Goal: Navigation & Orientation: Find specific page/section

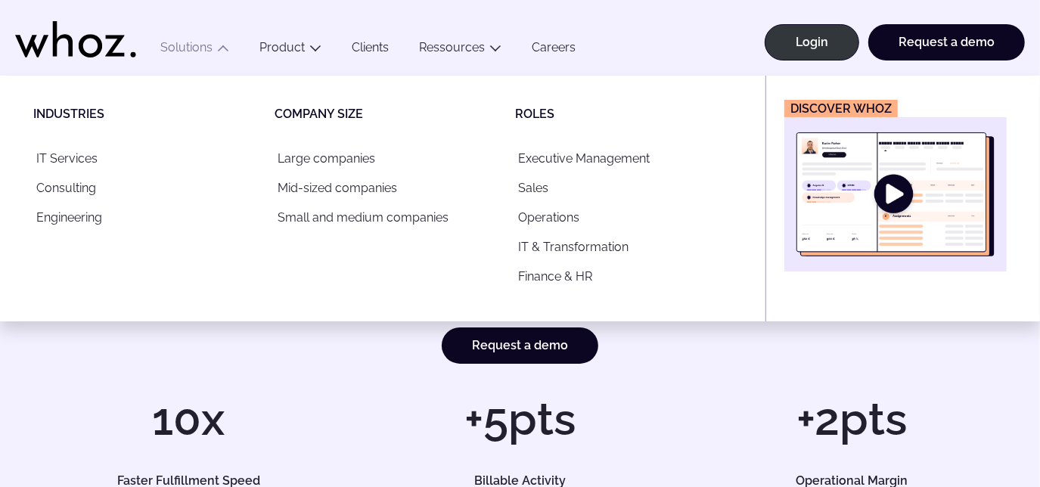
click at [213, 45] on button "Solutions" at bounding box center [194, 50] width 99 height 20
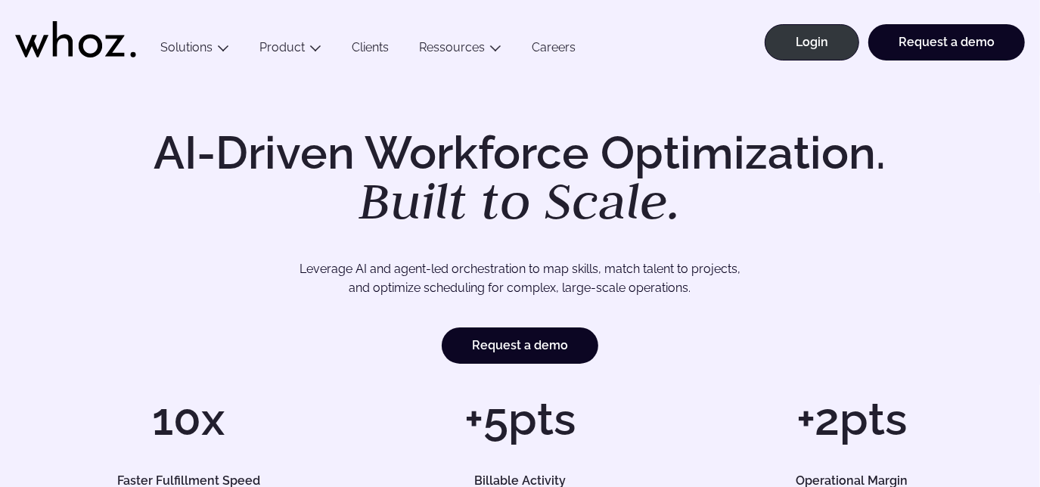
click at [213, 45] on button "Solutions" at bounding box center [194, 50] width 99 height 20
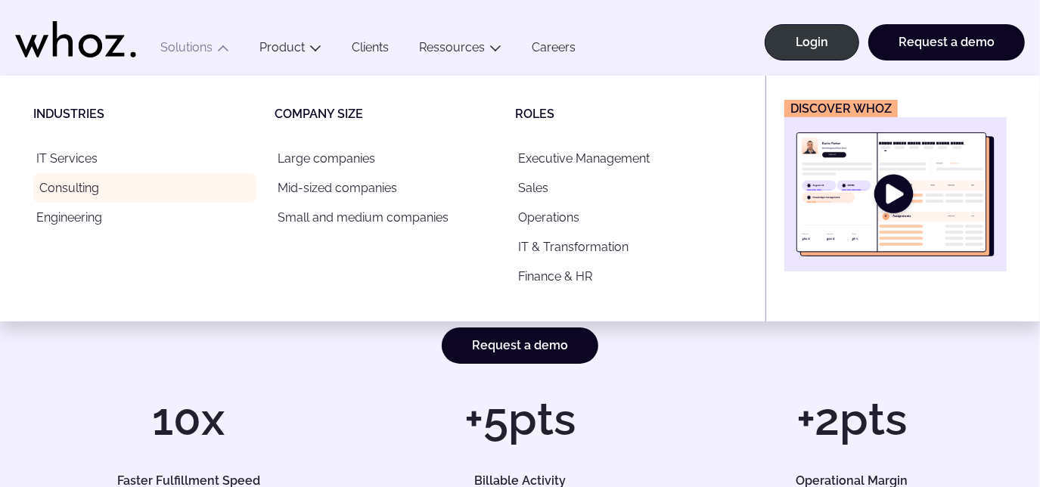
click at [90, 185] on link "Consulting" at bounding box center [144, 188] width 223 height 30
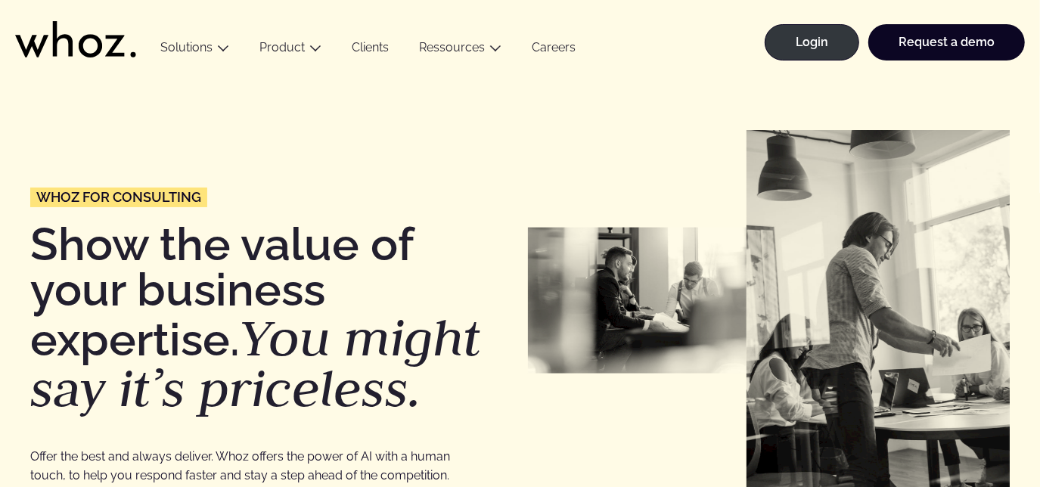
click at [25, 31] on icon at bounding box center [75, 39] width 121 height 36
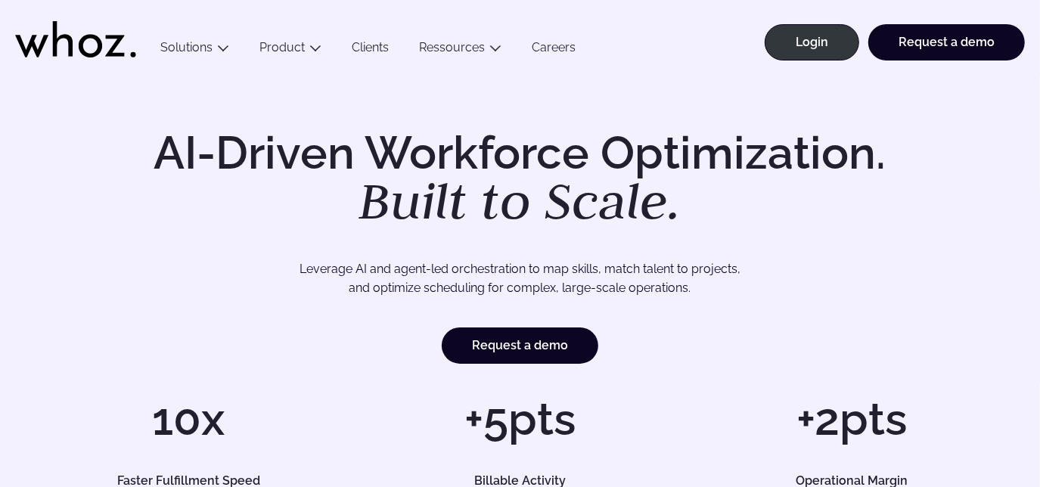
click at [766, 44] on li "Login" at bounding box center [808, 49] width 104 height 51
click at [832, 40] on link "Login" at bounding box center [812, 42] width 95 height 36
